Goal: Task Accomplishment & Management: Use online tool/utility

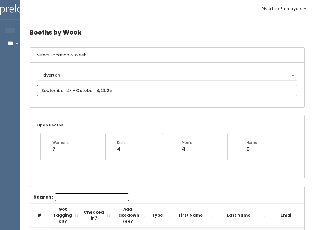
click at [172, 90] on input "text" at bounding box center [167, 90] width 260 height 11
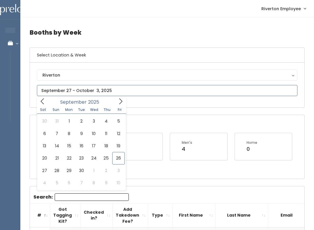
type input "September 20 to September 26"
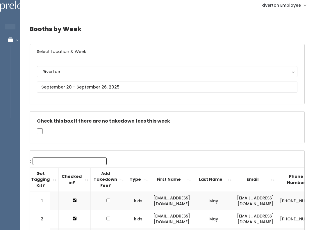
scroll to position [0, 21]
click at [69, 162] on input "Search:" at bounding box center [70, 161] width 74 height 8
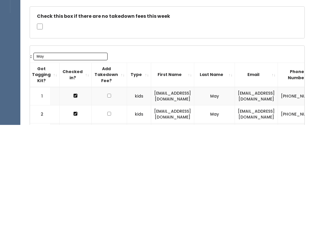
scroll to position [108, 0]
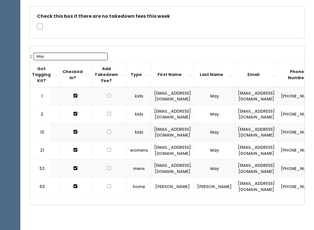
click at [149, 33] on div "Check this box if there are no takedown fees this week" at bounding box center [167, 22] width 274 height 31
click at [81, 55] on input "May" at bounding box center [70, 57] width 74 height 8
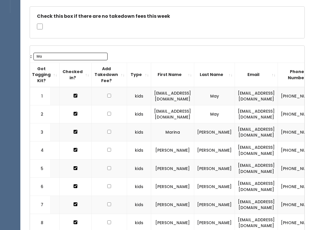
type input "M"
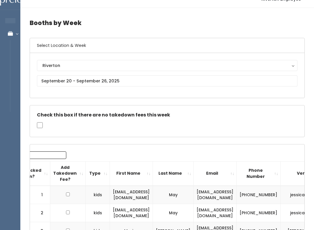
scroll to position [20, 0]
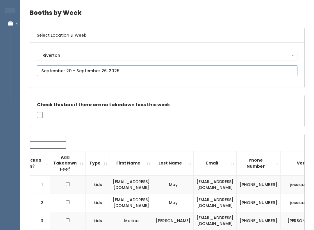
click at [119, 68] on input "text" at bounding box center [167, 70] width 260 height 11
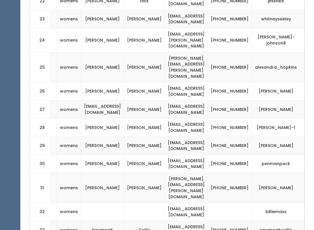
scroll to position [571, 0]
